Goal: Task Accomplishment & Management: Use online tool/utility

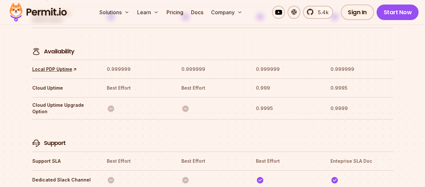
scroll to position [1991, 0]
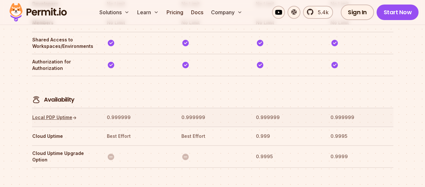
click at [60, 114] on link "Local PDP Uptime ↑" at bounding box center [54, 117] width 45 height 6
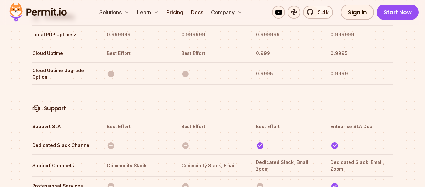
scroll to position [2075, 0]
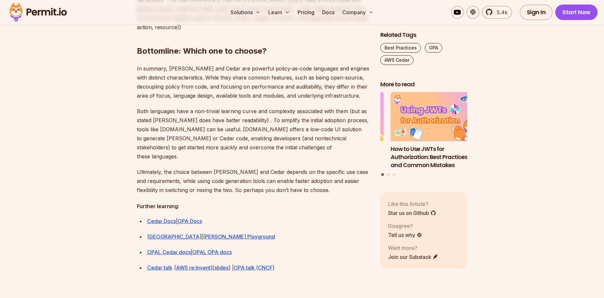
scroll to position [1899, 0]
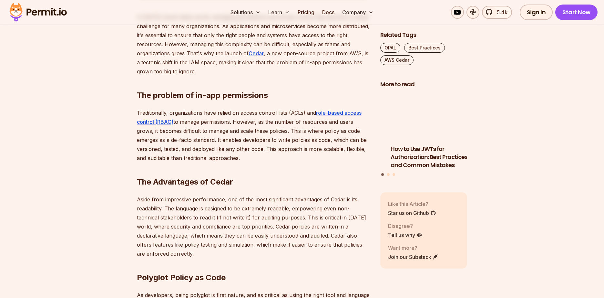
scroll to position [404, 0]
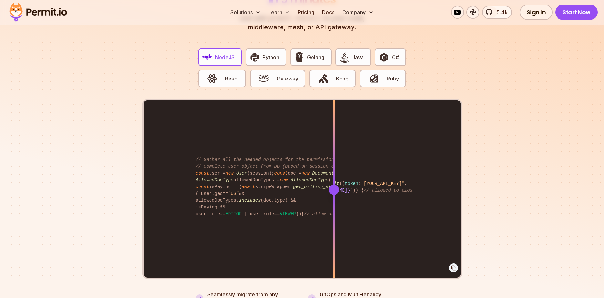
scroll to position [1279, 0]
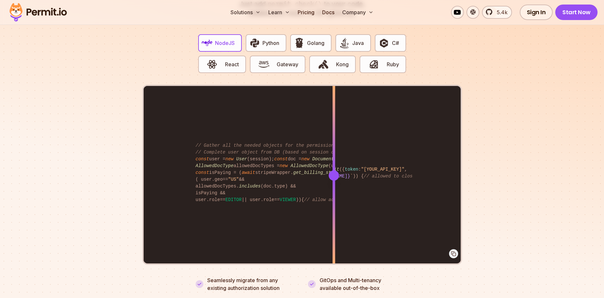
click at [520, 106] on section "Fully functional authorization in 5 minutes Just add permit.check() to your cod…" at bounding box center [302, 120] width 604 height 403
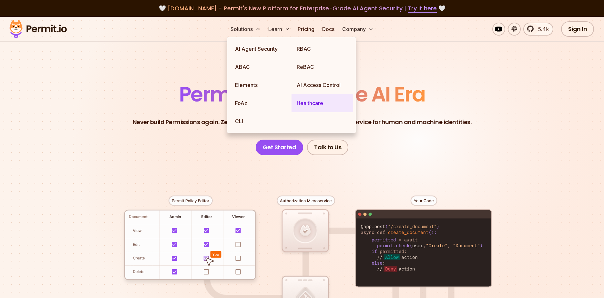
click at [309, 109] on link "Healthcare" at bounding box center [323, 103] width 62 height 18
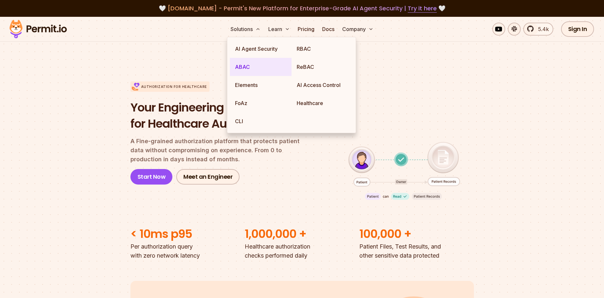
click at [263, 72] on link "ABAC" at bounding box center [261, 67] width 62 height 18
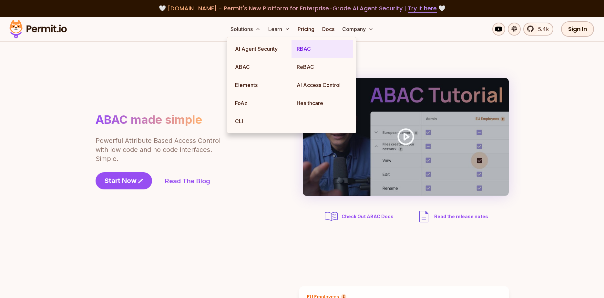
click at [309, 52] on link "RBAC" at bounding box center [323, 49] width 62 height 18
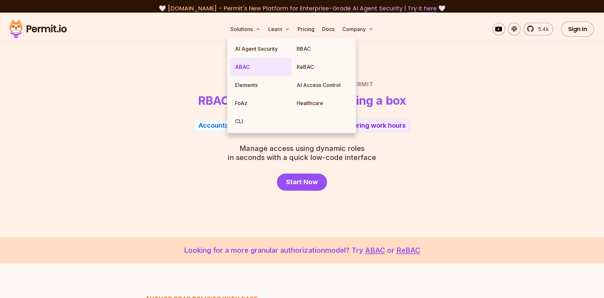
click at [255, 69] on link "ABAC" at bounding box center [261, 67] width 62 height 18
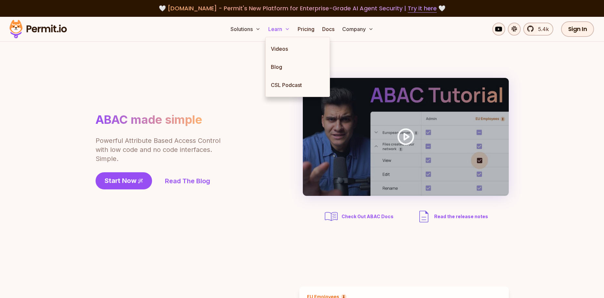
click at [282, 32] on button "Learn" at bounding box center [279, 29] width 27 height 13
click at [332, 29] on link "Docs" at bounding box center [328, 29] width 17 height 13
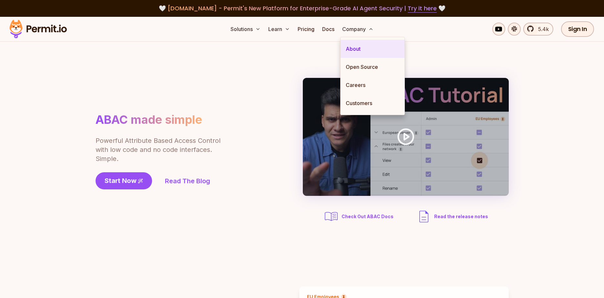
click at [356, 47] on link "About" at bounding box center [373, 49] width 64 height 18
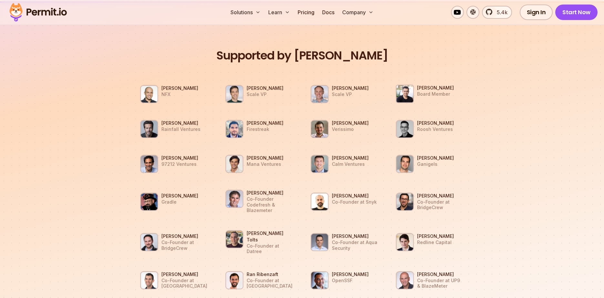
scroll to position [581, 0]
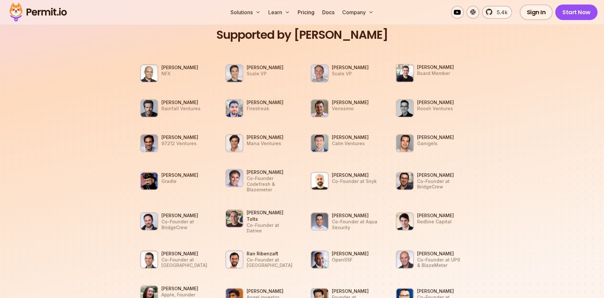
click at [495, 210] on section "Supported by Dev Leaders Gigi Levy Weiss NFX Eric Anderson Scale VP Ariel Tseit…" at bounding box center [302, 182] width 604 height 403
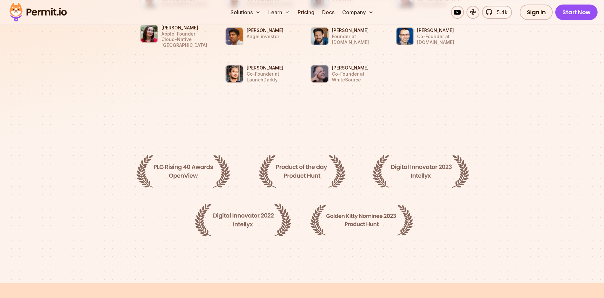
scroll to position [835, 0]
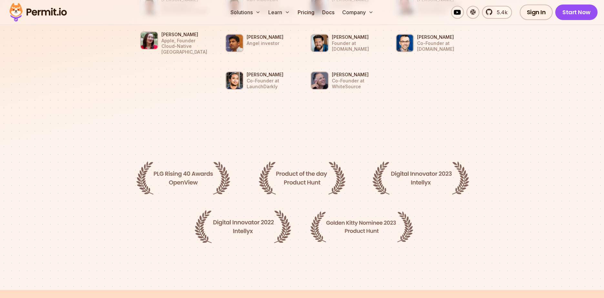
click at [420, 130] on section at bounding box center [302, 210] width 604 height 160
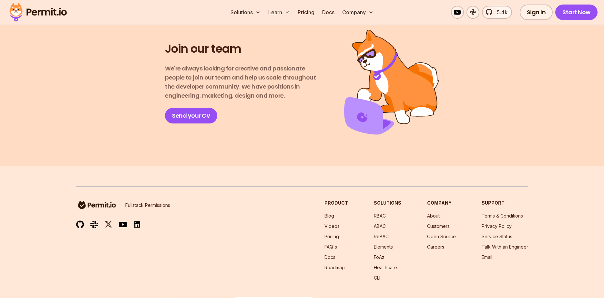
scroll to position [1150, 0]
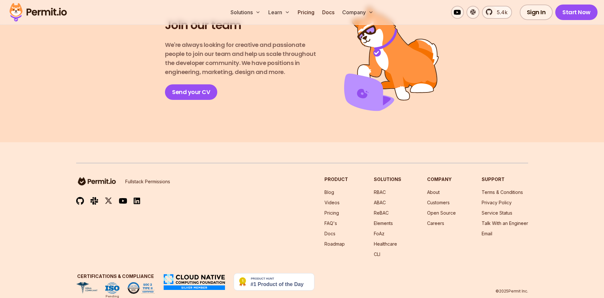
click at [252, 120] on section "Join our team We're always looking for creative and passionate people to join o…" at bounding box center [302, 58] width 604 height 167
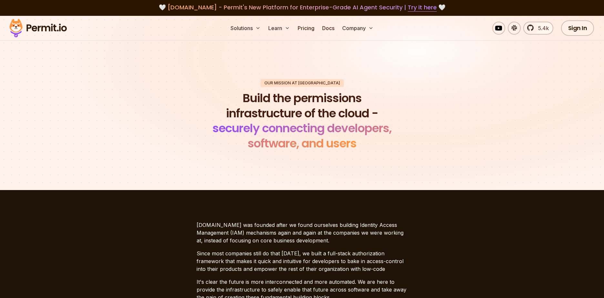
scroll to position [0, 0]
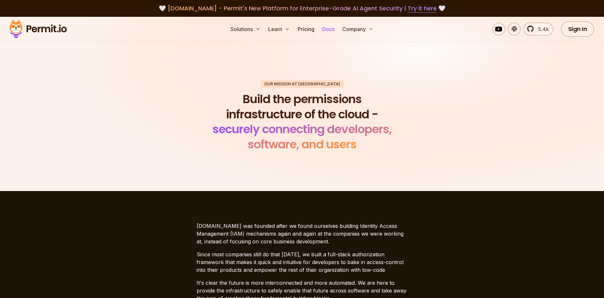
click at [323, 31] on link "Docs" at bounding box center [328, 29] width 17 height 13
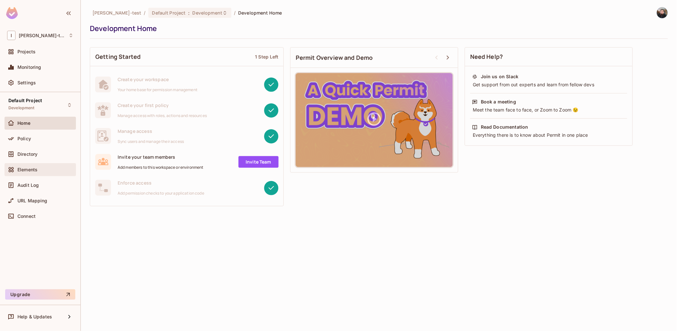
click at [30, 164] on div "Elements" at bounding box center [40, 169] width 71 height 13
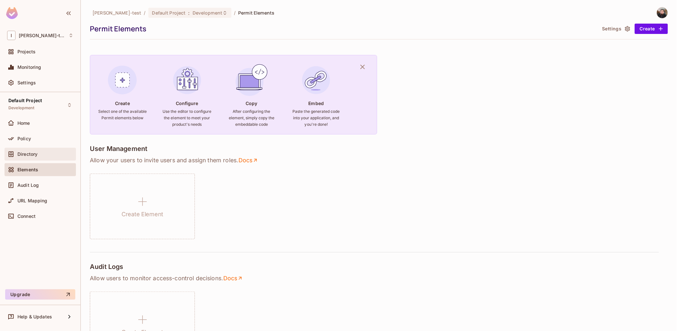
click at [39, 156] on div "Directory" at bounding box center [45, 153] width 56 height 5
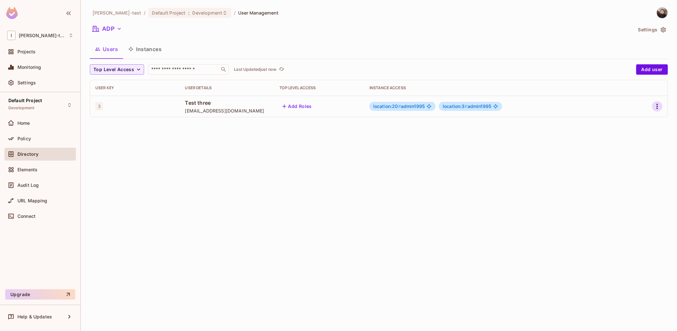
click at [653, 107] on button "button" at bounding box center [657, 106] width 10 height 10
click at [633, 123] on li "Edit" at bounding box center [628, 121] width 57 height 14
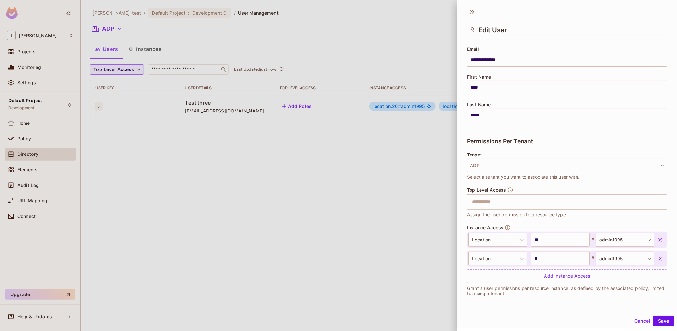
scroll to position [1, 0]
click at [534, 275] on div "Add Instance Access" at bounding box center [567, 276] width 200 height 14
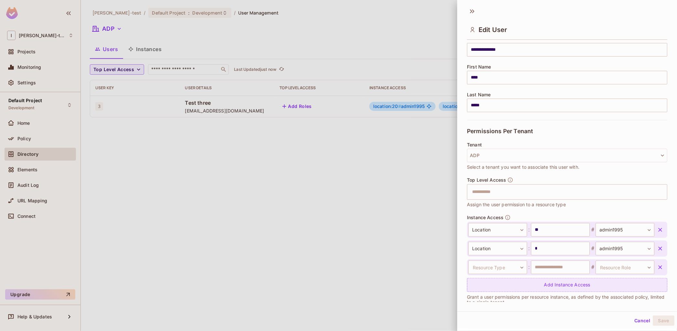
scroll to position [69, 0]
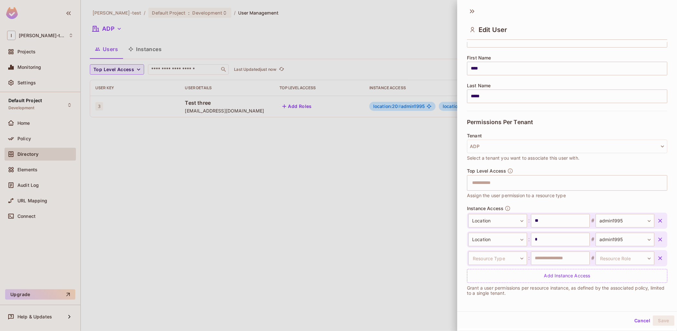
click at [626, 313] on div "Cancel Save" at bounding box center [567, 321] width 220 height 16
click at [625, 319] on div "Cancel Save" at bounding box center [567, 321] width 220 height 16
click at [631, 317] on button "Cancel" at bounding box center [641, 320] width 21 height 10
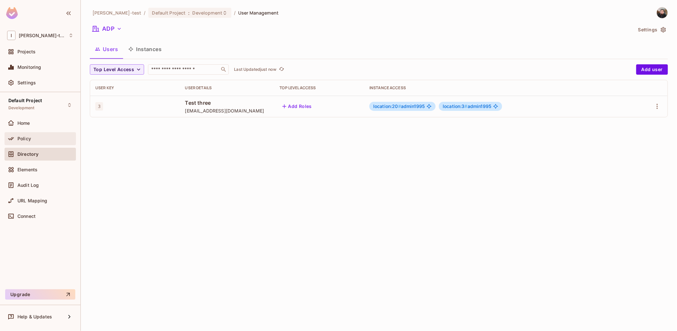
click at [29, 137] on span "Policy" at bounding box center [24, 138] width 14 height 5
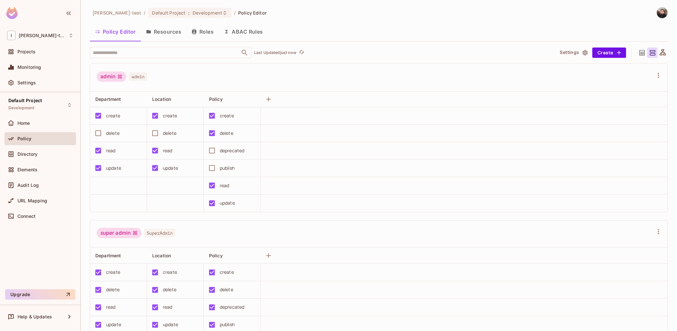
click at [248, 34] on button "ABAC Rules" at bounding box center [243, 32] width 49 height 16
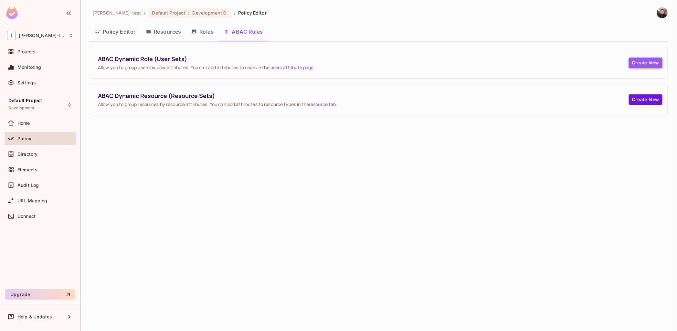
click at [639, 62] on button "Create New" at bounding box center [646, 62] width 34 height 10
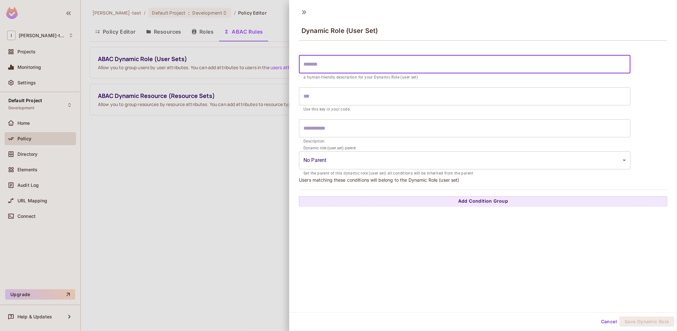
click at [425, 65] on input "text" at bounding box center [464, 64] width 331 height 18
type input "*"
type input "**"
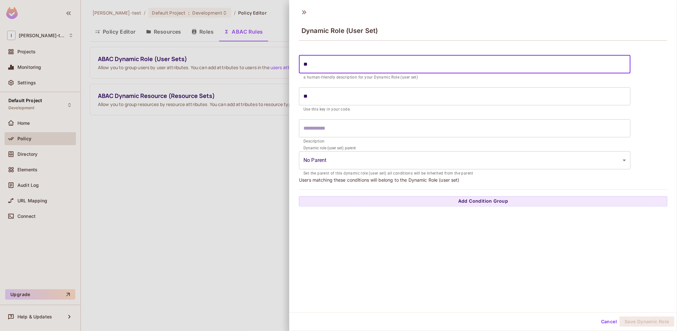
type input "***"
type input "****"
type input "******"
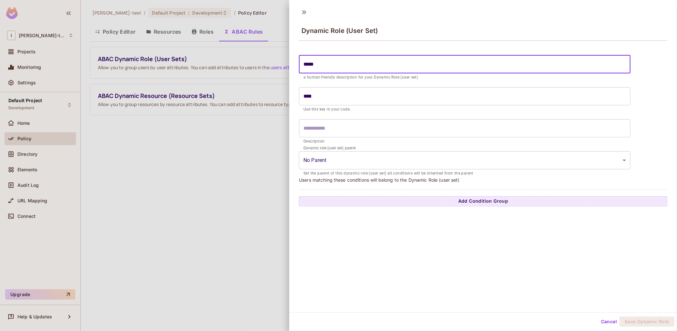
type input "******"
type input "*******"
type input "********"
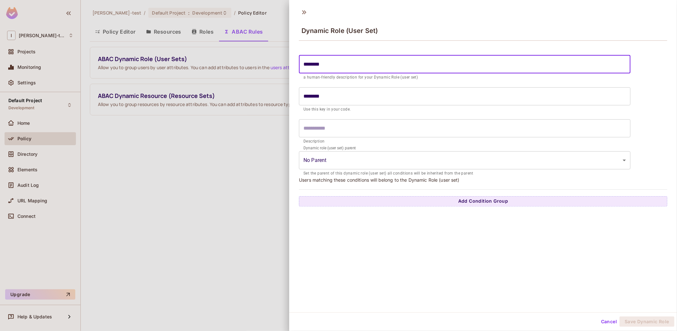
type input "*********"
click at [528, 202] on button "Add Condition Group" at bounding box center [483, 201] width 368 height 10
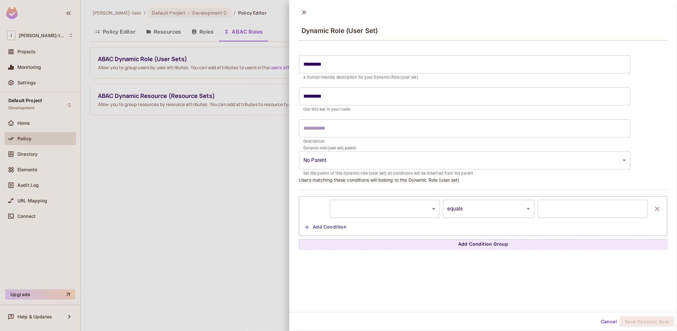
click at [402, 212] on body "I Ignacio-test Projects Monitoring Settings Default Project Development Home Po…" at bounding box center [338, 165] width 677 height 331
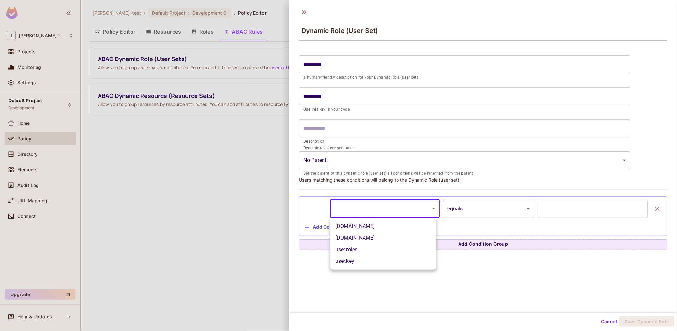
drag, startPoint x: 401, startPoint y: 228, endPoint x: 418, endPoint y: 223, distance: 17.5
click at [401, 228] on li "user.email" at bounding box center [383, 226] width 106 height 12
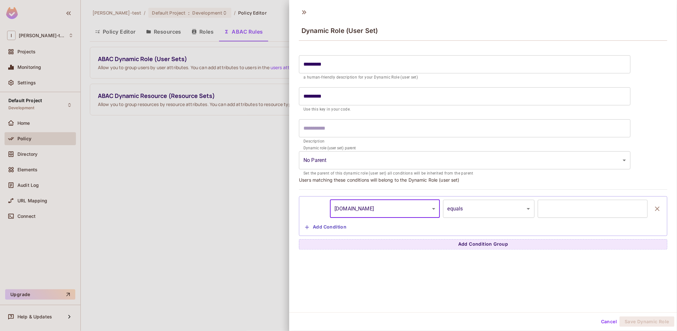
click at [551, 214] on input "text" at bounding box center [592, 209] width 110 height 18
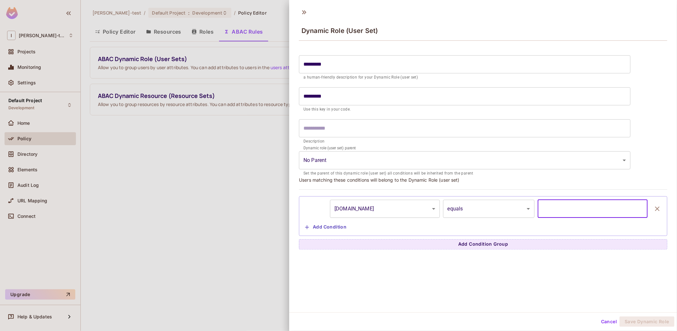
click at [487, 207] on body "**********" at bounding box center [338, 165] width 677 height 331
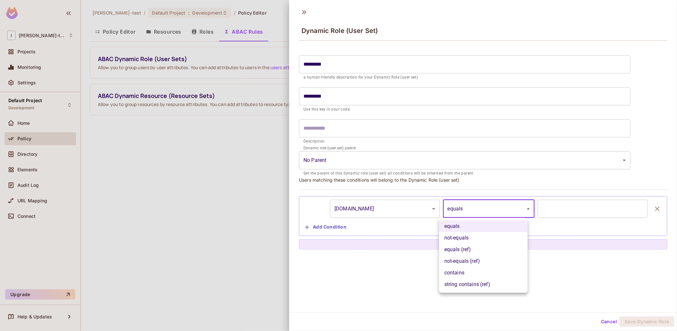
click at [397, 210] on div at bounding box center [338, 165] width 677 height 331
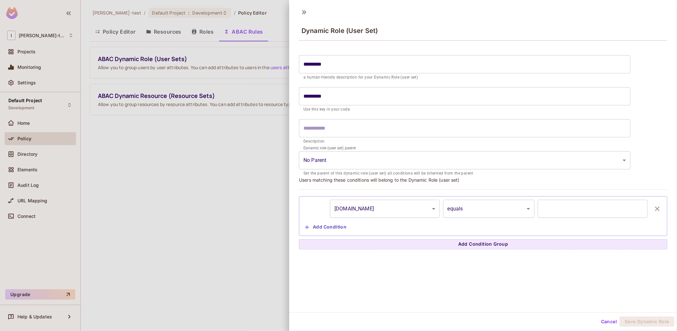
click at [368, 207] on body "**********" at bounding box center [338, 165] width 677 height 331
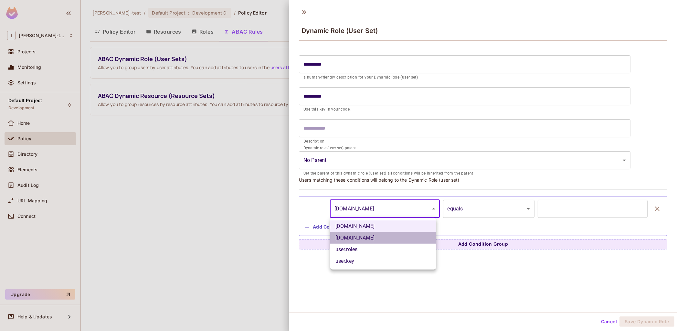
click at [366, 235] on li "user.company" at bounding box center [383, 238] width 106 height 12
type input "**********"
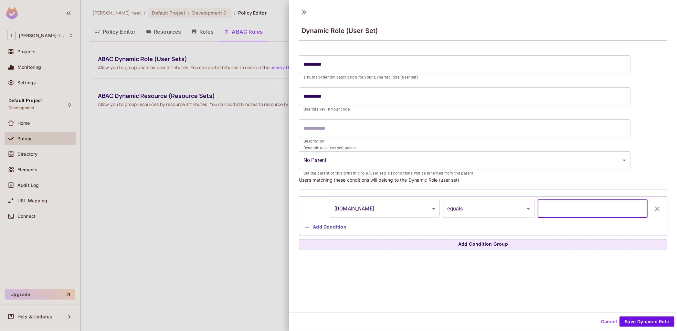
click at [563, 207] on input "*" at bounding box center [592, 209] width 110 height 18
drag, startPoint x: 580, startPoint y: 214, endPoint x: 498, endPoint y: 203, distance: 83.5
click at [498, 203] on div "**********" at bounding box center [482, 209] width 361 height 18
type input "****"
click at [325, 229] on button "Add Condition" at bounding box center [325, 227] width 47 height 10
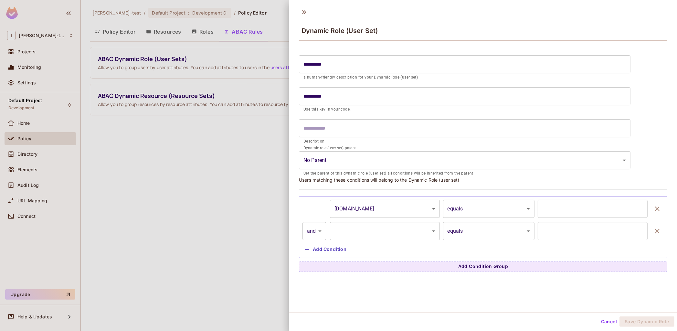
click at [315, 234] on body "**********" at bounding box center [338, 165] width 677 height 331
click at [316, 234] on div at bounding box center [338, 165] width 677 height 331
click at [373, 233] on body "**********" at bounding box center [338, 165] width 677 height 331
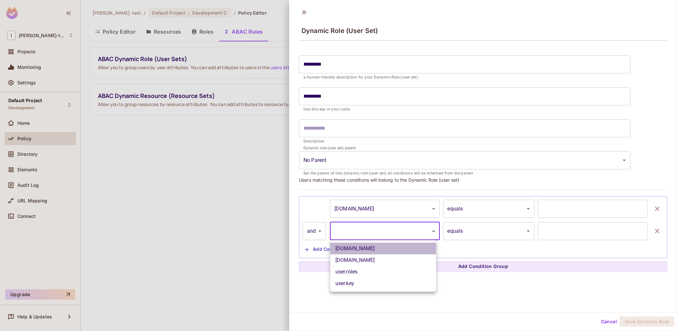
click at [369, 249] on li "user.email" at bounding box center [383, 249] width 106 height 12
type input "**********"
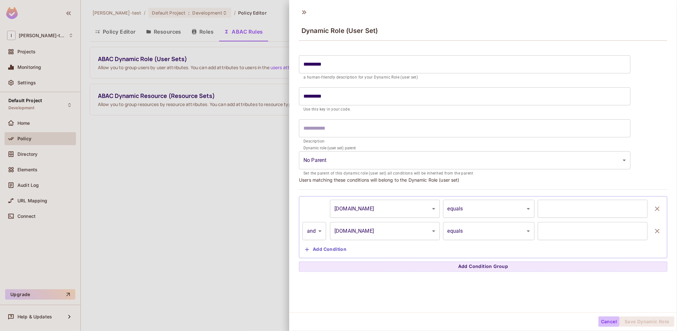
click at [601, 322] on button "Cancel" at bounding box center [608, 321] width 21 height 10
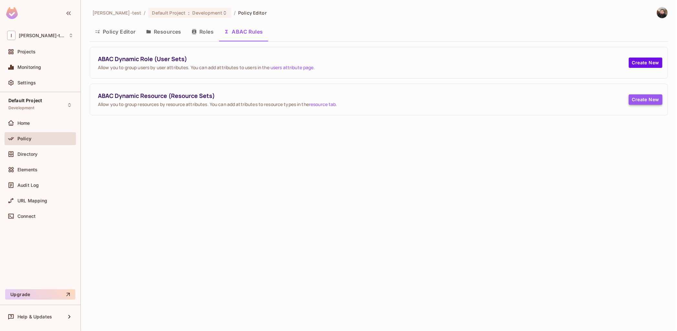
click at [637, 103] on button "Create New" at bounding box center [646, 99] width 34 height 10
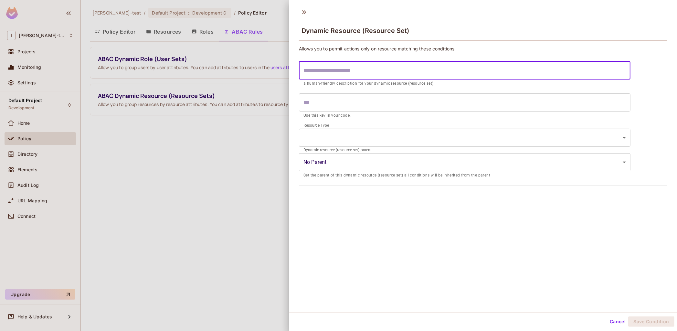
click at [395, 67] on input "text" at bounding box center [464, 70] width 331 height 18
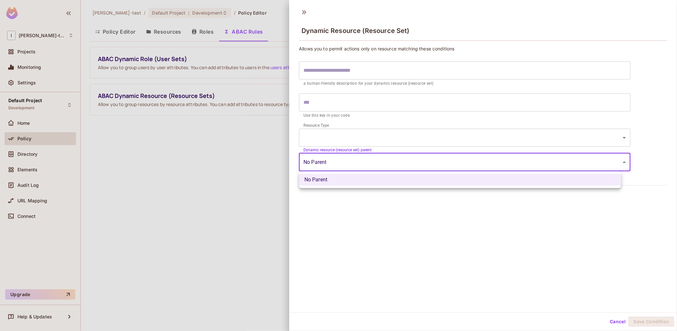
click at [344, 167] on body "I Ignacio-test Projects Monitoring Settings Default Project Development Home Po…" at bounding box center [338, 165] width 677 height 331
click at [343, 166] on div at bounding box center [338, 165] width 677 height 331
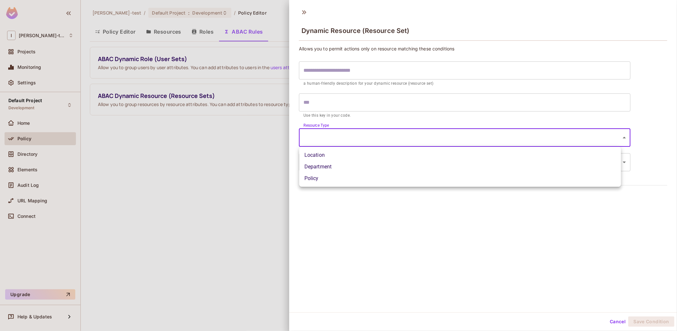
click at [327, 137] on body "I Ignacio-test Projects Monitoring Settings Default Project Development Home Po…" at bounding box center [338, 165] width 677 height 331
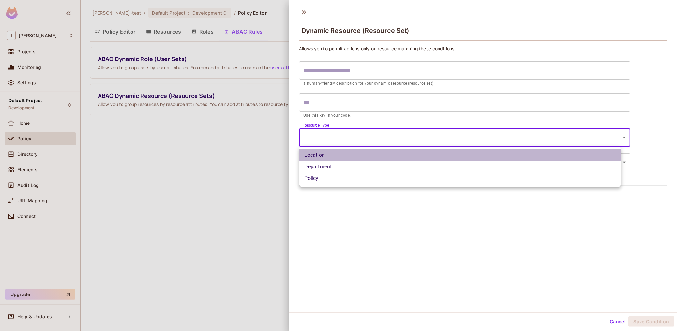
click at [331, 154] on li "Location" at bounding box center [460, 155] width 322 height 12
type input "********"
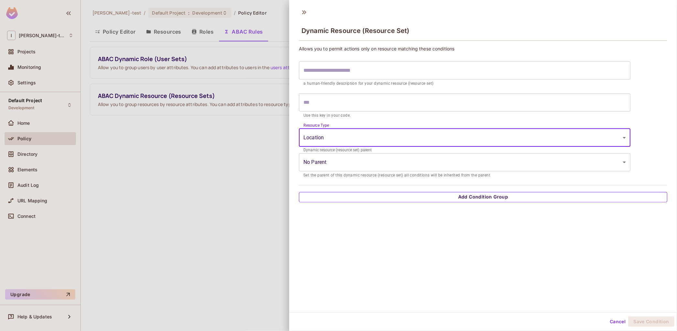
click at [427, 200] on button "Add Condition Group" at bounding box center [483, 197] width 368 height 10
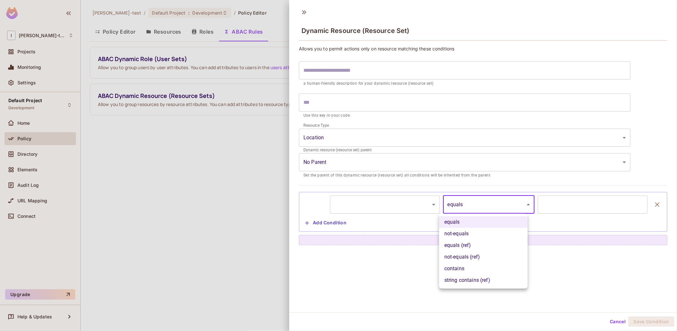
click at [486, 207] on body "I Ignacio-test Projects Monitoring Settings Default Project Development Home Po…" at bounding box center [338, 165] width 677 height 331
click at [463, 208] on div at bounding box center [338, 165] width 677 height 331
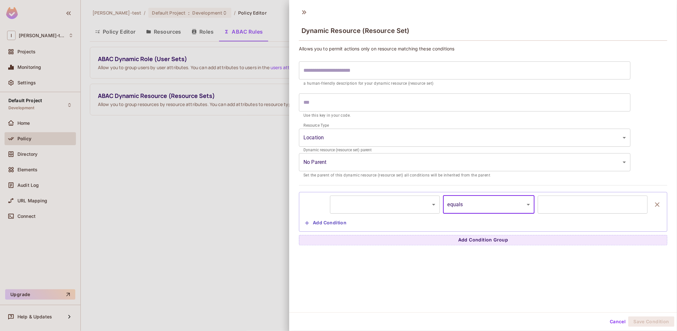
click at [405, 203] on body "I Ignacio-test Projects Monitoring Settings Default Project Development Home Po…" at bounding box center [338, 165] width 677 height 331
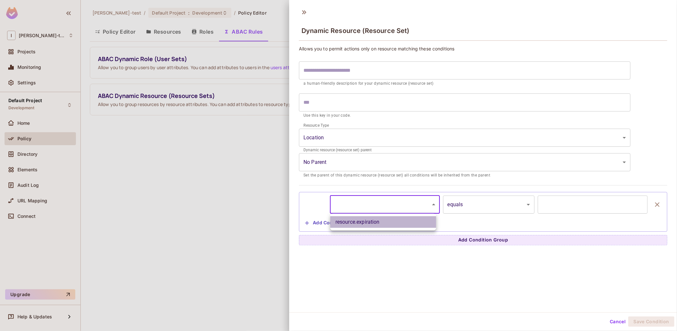
click at [386, 221] on li "resource.expiration" at bounding box center [383, 222] width 106 height 12
type input "**********"
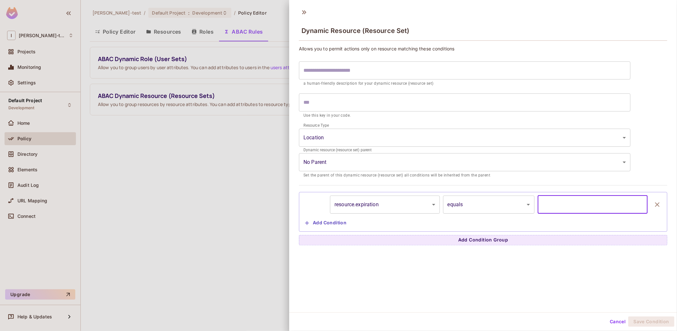
click at [554, 205] on input "text" at bounding box center [592, 204] width 110 height 18
click at [507, 204] on body "I Ignacio-test Projects Monitoring Settings Default Project Development Home Po…" at bounding box center [338, 165] width 677 height 331
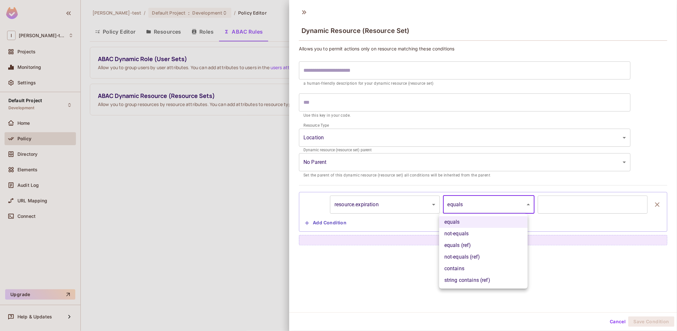
drag, startPoint x: 390, startPoint y: 265, endPoint x: 340, endPoint y: 255, distance: 50.2
click at [390, 265] on div at bounding box center [338, 165] width 677 height 331
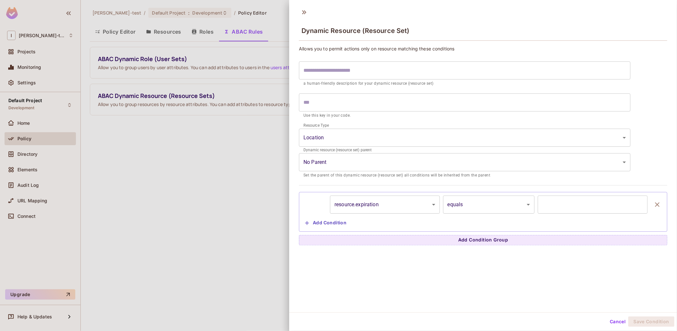
click at [224, 239] on div at bounding box center [338, 165] width 677 height 331
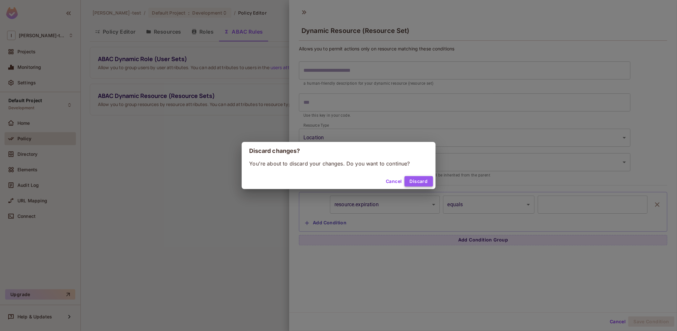
click at [415, 184] on button "Discard" at bounding box center [418, 181] width 28 height 10
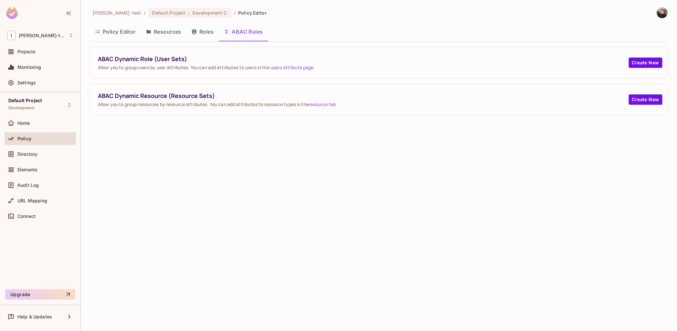
click at [160, 31] on button "Resources" at bounding box center [164, 32] width 46 height 16
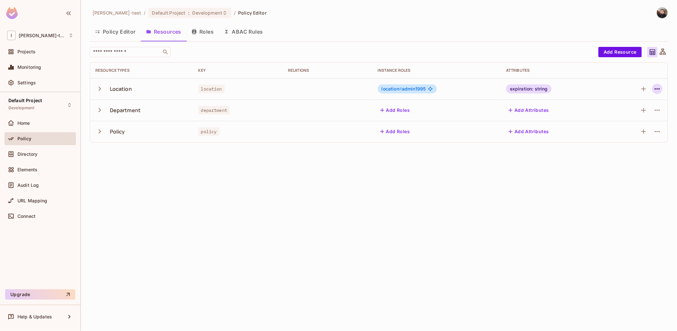
click at [660, 88] on icon "button" at bounding box center [657, 89] width 8 height 8
click at [619, 114] on div "Edit Resource" at bounding box center [629, 114] width 30 height 6
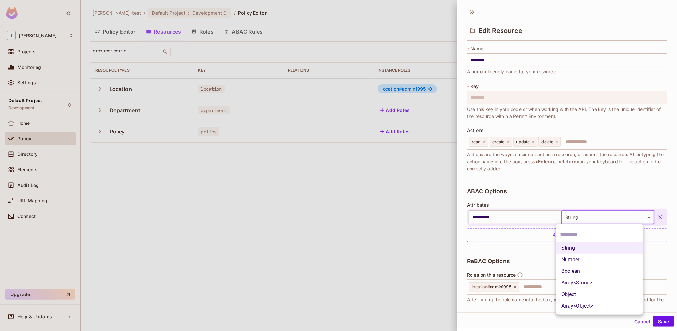
click at [586, 217] on body "**********" at bounding box center [338, 165] width 677 height 331
click at [578, 299] on li "Object" at bounding box center [599, 294] width 87 height 12
click at [588, 211] on body "**********" at bounding box center [338, 165] width 677 height 331
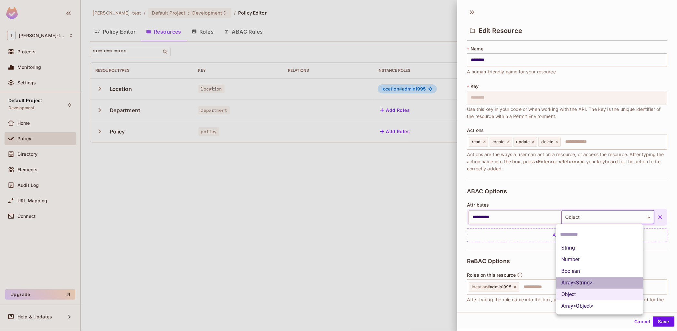
click at [578, 278] on li "Array<String>" at bounding box center [599, 283] width 87 height 12
type input "*****"
drag, startPoint x: 585, startPoint y: 218, endPoint x: 587, endPoint y: 226, distance: 8.6
click at [585, 217] on body "**********" at bounding box center [338, 165] width 677 height 331
click at [573, 233] on input "text" at bounding box center [599, 234] width 79 height 10
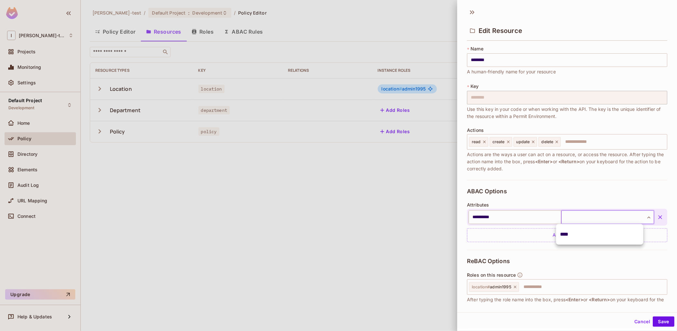
type input "****"
click at [628, 216] on body "**********" at bounding box center [338, 165] width 677 height 331
click at [579, 233] on input "text" at bounding box center [599, 234] width 79 height 10
click at [657, 214] on icon "button" at bounding box center [660, 217] width 6 height 6
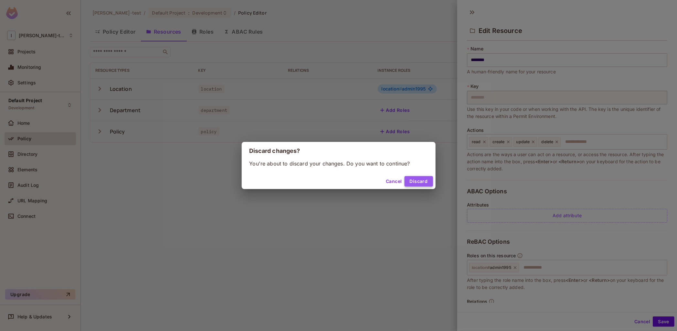
click at [428, 179] on button "Discard" at bounding box center [418, 181] width 28 height 10
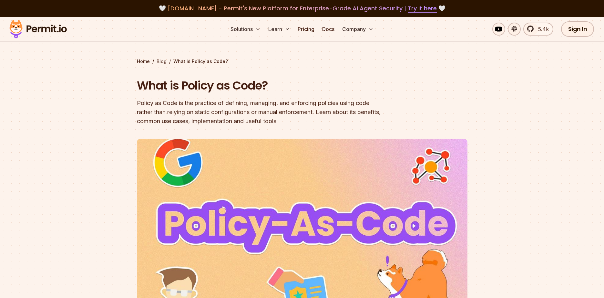
click at [161, 61] on link "Blog" at bounding box center [162, 61] width 10 height 6
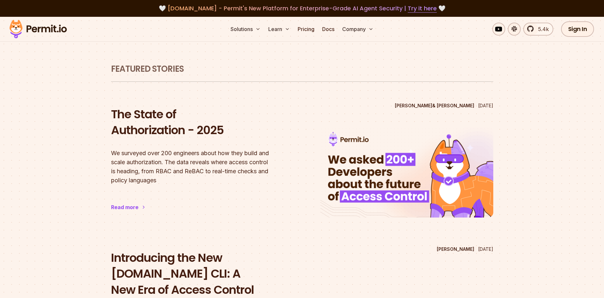
click at [33, 27] on img at bounding box center [37, 29] width 63 height 22
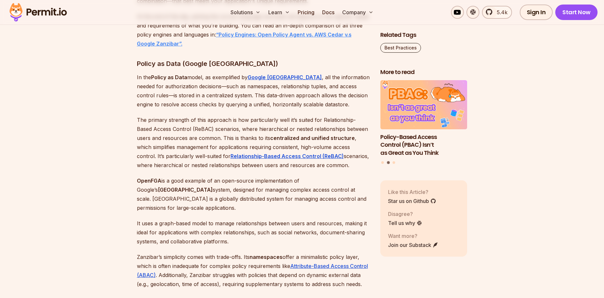
scroll to position [2602, 0]
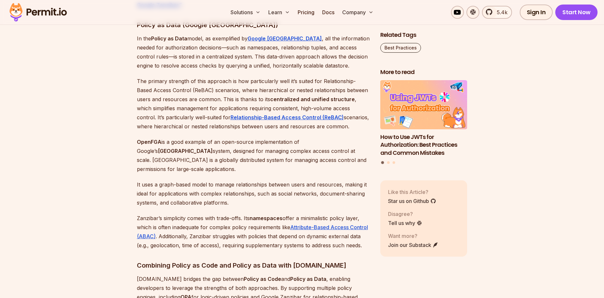
click at [191, 30] on h3 "Policy as Data (Google [GEOGRAPHIC_DATA])" at bounding box center [253, 25] width 233 height 10
drag, startPoint x: 191, startPoint y: 37, endPoint x: 220, endPoint y: 40, distance: 29.5
click at [220, 30] on h3 "Policy as Data (Google [GEOGRAPHIC_DATA])" at bounding box center [253, 25] width 233 height 10
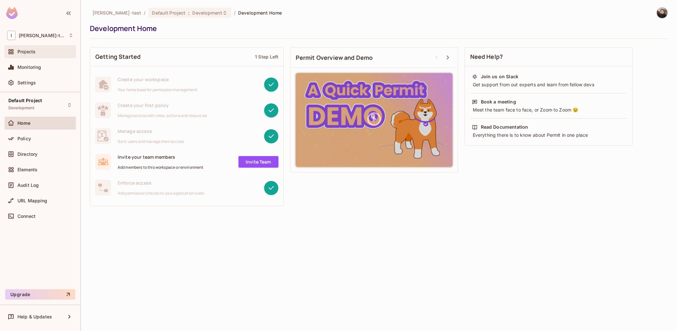
click at [28, 56] on div "Projects" at bounding box center [40, 52] width 66 height 8
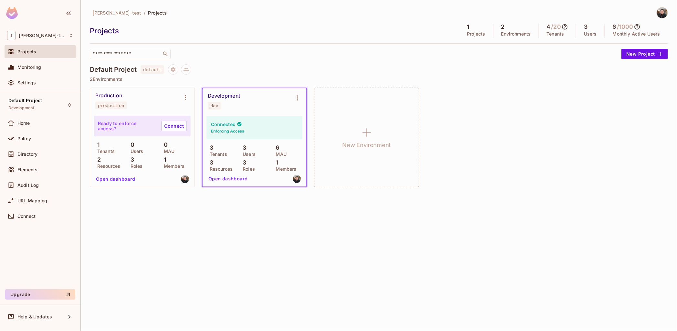
click at [220, 173] on button "Open dashboard" at bounding box center [228, 178] width 45 height 10
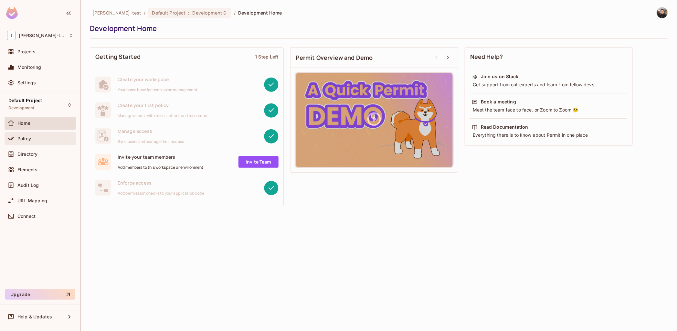
click at [41, 138] on div "Policy" at bounding box center [45, 138] width 56 height 5
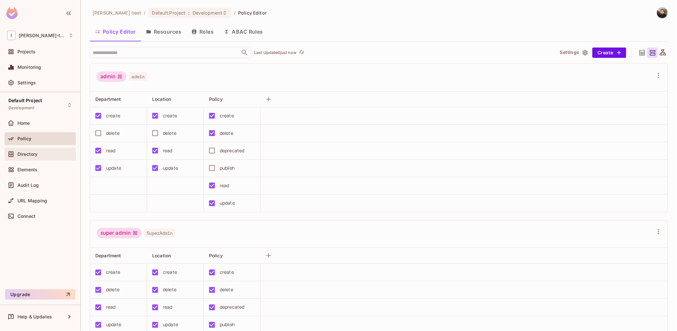
click at [40, 149] on div "Directory" at bounding box center [40, 154] width 71 height 13
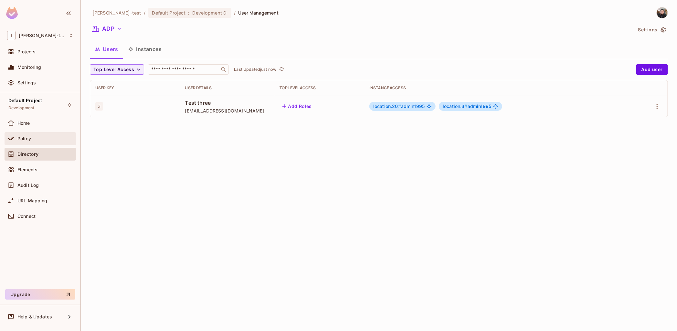
click at [40, 137] on div "Policy" at bounding box center [45, 138] width 56 height 5
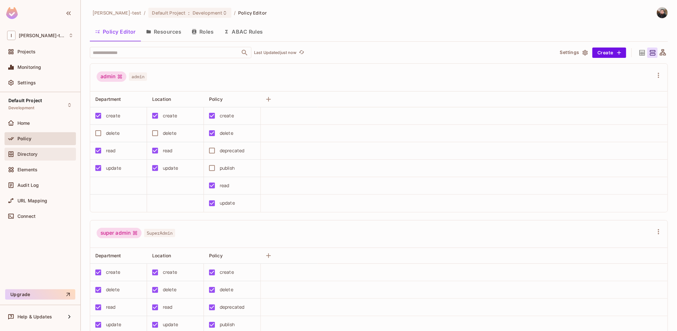
click at [50, 158] on div "Directory" at bounding box center [40, 154] width 71 height 13
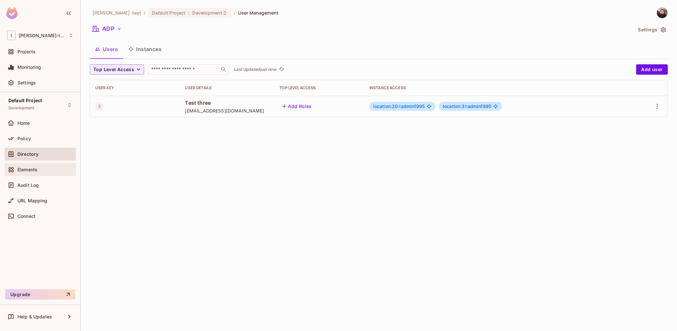
click at [44, 165] on div "Elements" at bounding box center [40, 169] width 71 height 13
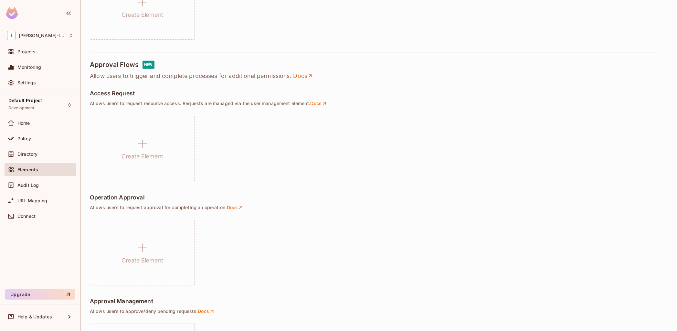
scroll to position [389, 0]
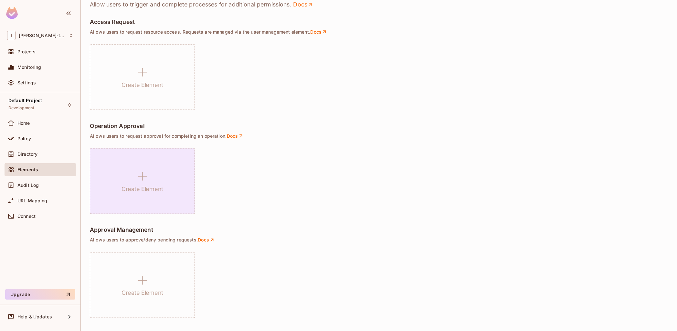
click at [137, 188] on h1 "Create Element" at bounding box center [142, 189] width 42 height 10
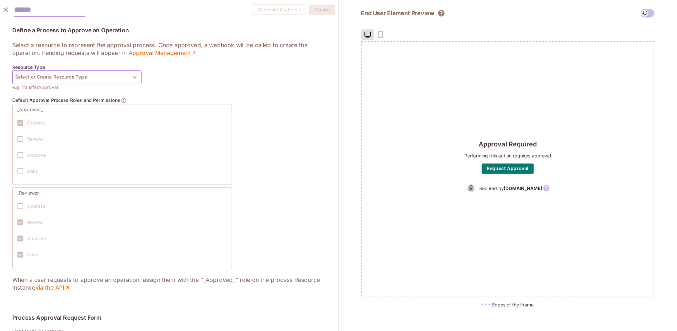
click at [80, 74] on button "Select or Create Resource Type" at bounding box center [76, 77] width 129 height 14
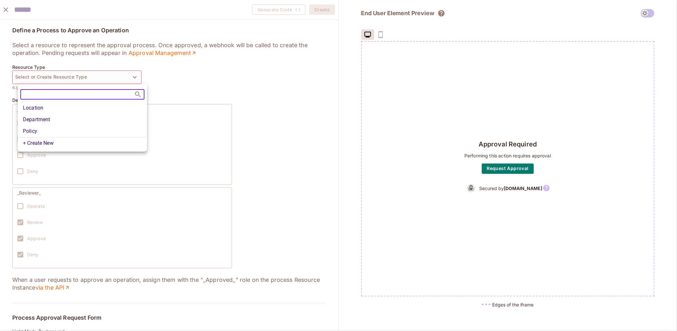
click at [80, 108] on li "Location" at bounding box center [82, 108] width 129 height 12
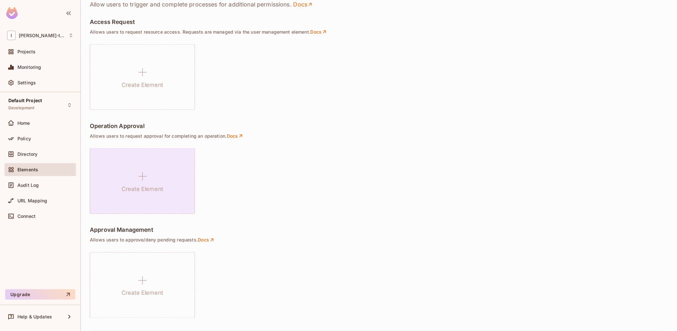
click at [152, 167] on div "Create Element" at bounding box center [142, 181] width 105 height 66
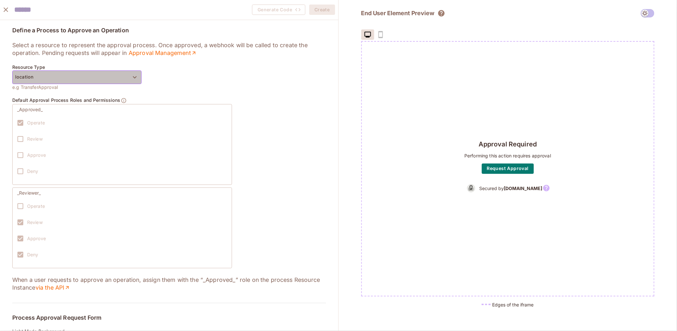
click at [107, 78] on button "location" at bounding box center [76, 77] width 129 height 14
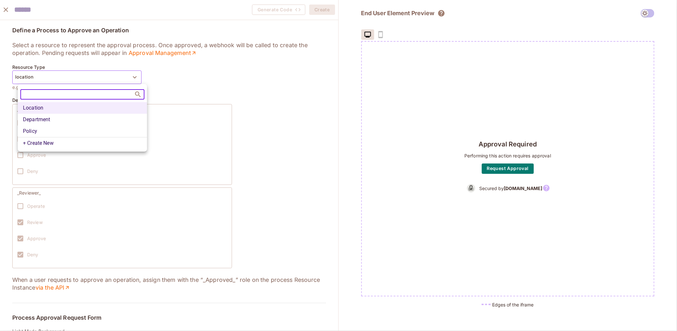
click at [107, 78] on div at bounding box center [338, 165] width 677 height 331
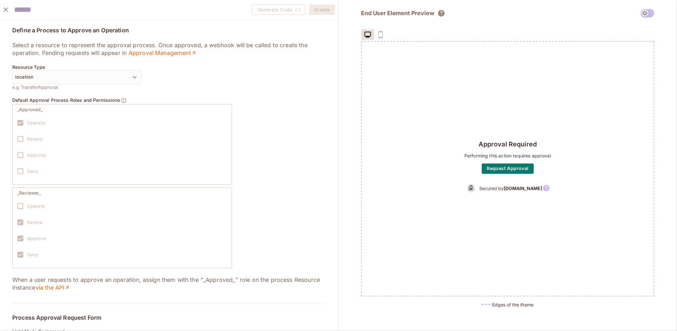
click at [23, 119] on label "Operate" at bounding box center [29, 123] width 31 height 14
click at [512, 169] on button "Request Approval" at bounding box center [508, 168] width 52 height 10
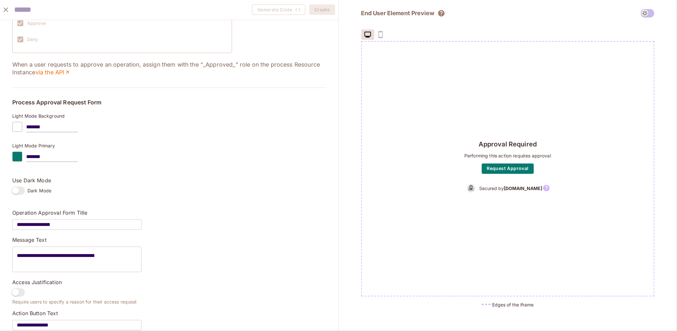
scroll to position [172, 0]
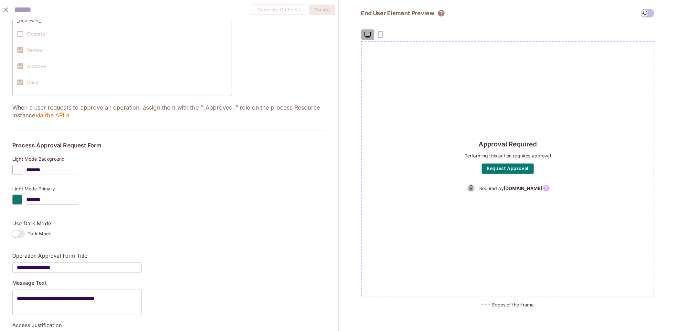
click at [370, 36] on icon "button" at bounding box center [368, 35] width 8 height 8
click at [646, 15] on span at bounding box center [647, 13] width 14 height 8
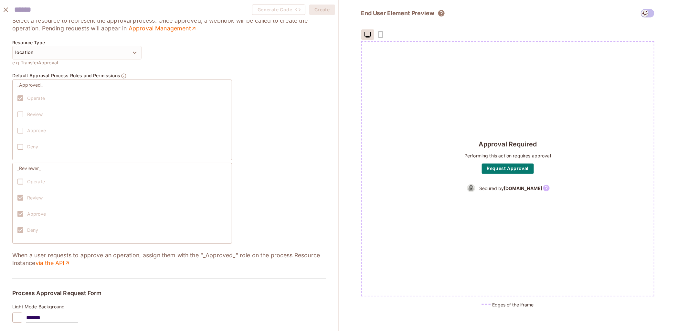
scroll to position [0, 0]
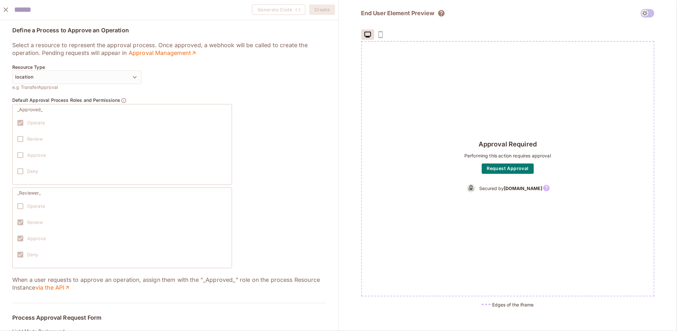
click at [8, 11] on icon "close" at bounding box center [6, 10] width 8 height 8
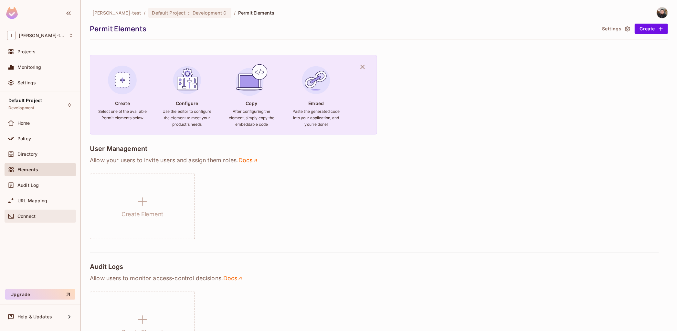
click at [31, 214] on span "Connect" at bounding box center [26, 215] width 18 height 5
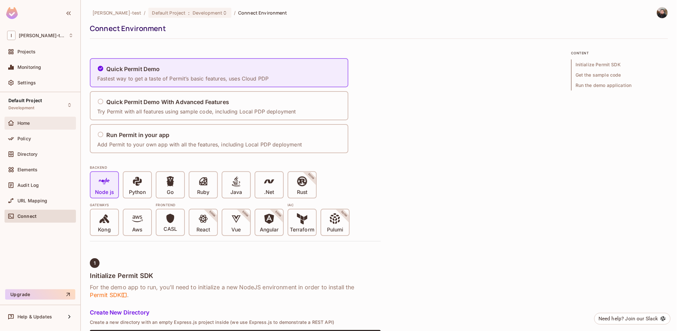
click at [22, 126] on div "Home" at bounding box center [40, 123] width 66 height 8
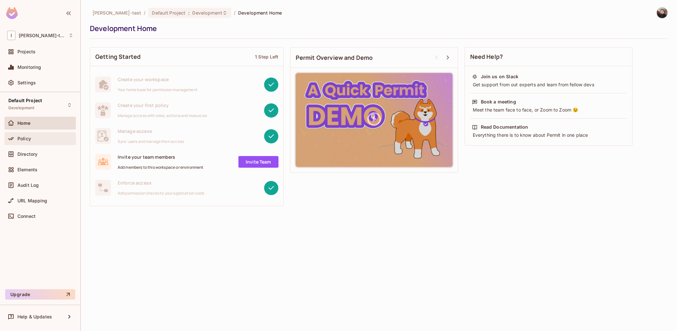
click at [44, 136] on div "Policy" at bounding box center [45, 138] width 56 height 5
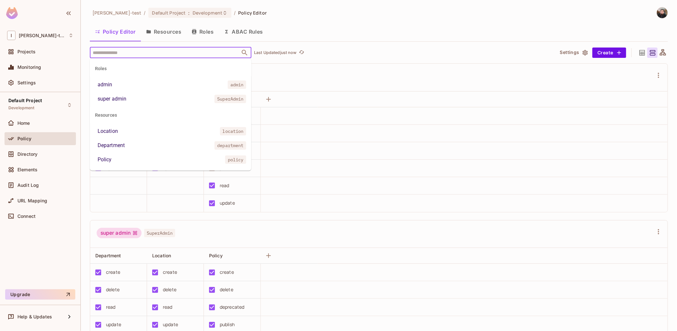
click at [234, 53] on input "text" at bounding box center [165, 52] width 148 height 11
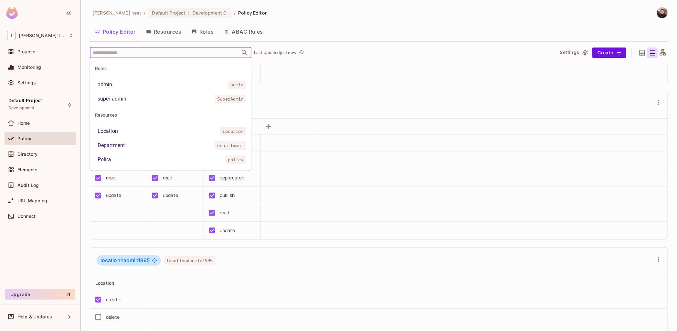
click at [126, 130] on li "Location location" at bounding box center [170, 131] width 161 height 12
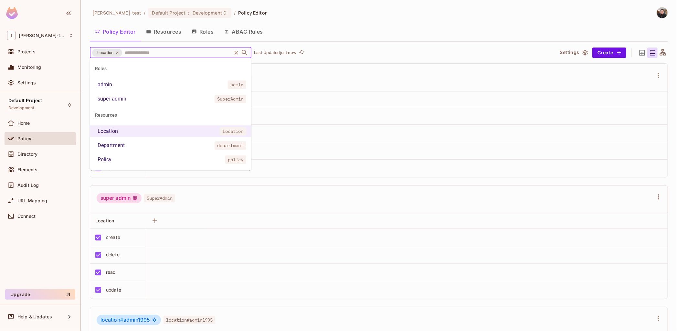
click at [146, 55] on input "text" at bounding box center [176, 52] width 107 height 11
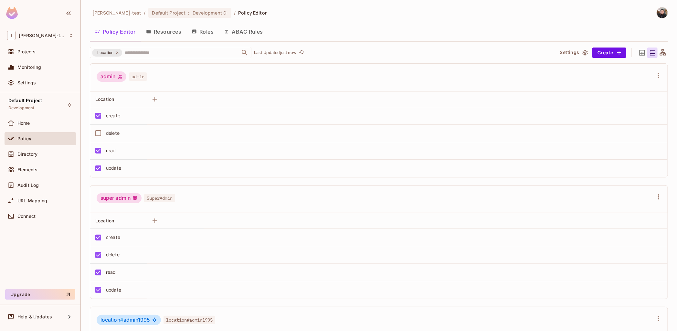
click at [347, 33] on div "Policy Editor Resources Roles ABAC Rules" at bounding box center [379, 32] width 578 height 16
click at [582, 51] on icon "button" at bounding box center [585, 52] width 6 height 6
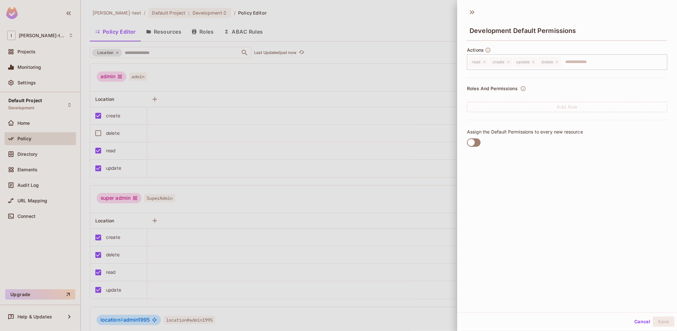
click at [183, 80] on div at bounding box center [338, 165] width 677 height 331
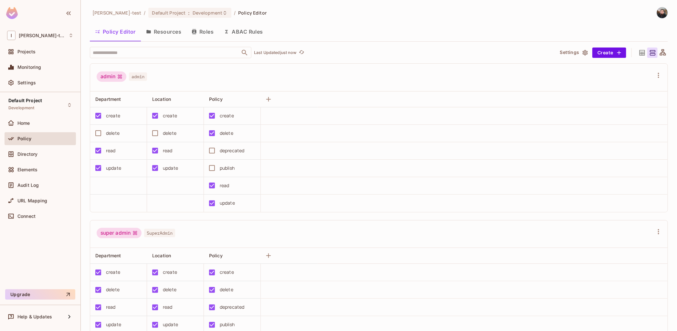
click at [285, 52] on p "Last Updated just now" at bounding box center [275, 52] width 42 height 5
click at [154, 27] on button "Resources" at bounding box center [164, 32] width 46 height 16
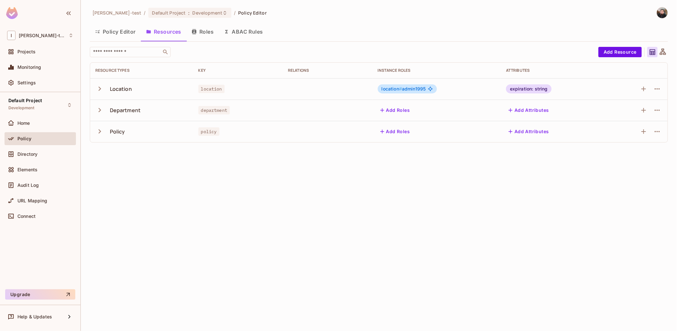
click at [381, 190] on div "[PERSON_NAME]-test / Default Project : Development / Policy Editor Policy Edito…" at bounding box center [379, 165] width 596 height 331
